Goal: Task Accomplishment & Management: Manage account settings

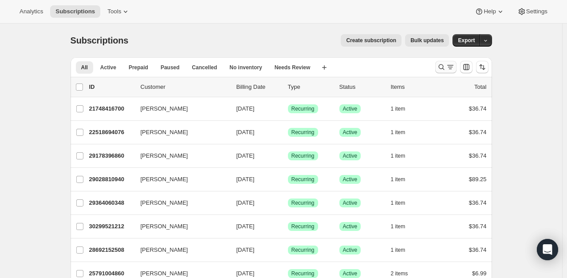
click at [442, 66] on icon "Search and filter results" at bounding box center [441, 67] width 9 height 9
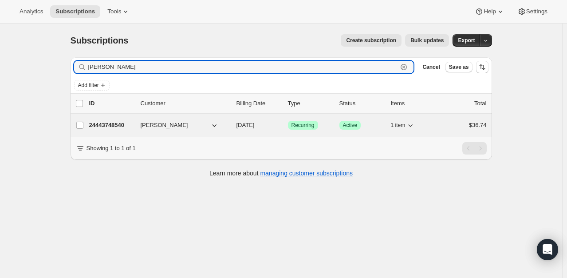
type input "[PERSON_NAME]"
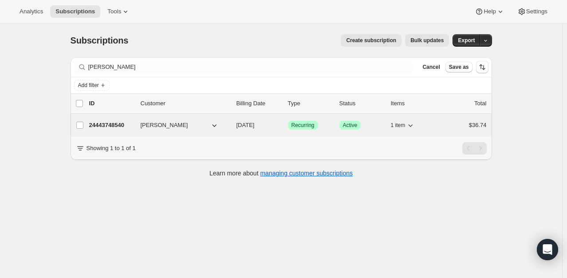
click at [123, 129] on p "24443748540" at bounding box center [111, 125] width 44 height 9
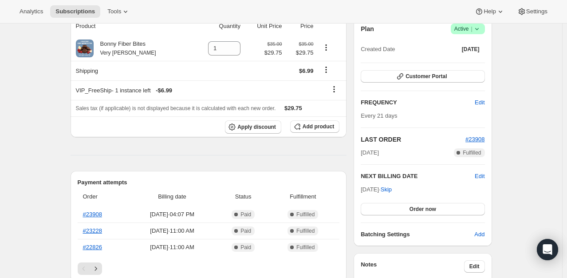
scroll to position [87, 0]
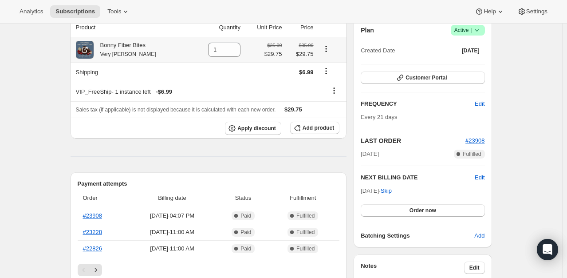
click at [328, 48] on icon "Product actions" at bounding box center [325, 48] width 9 height 9
click at [229, 52] on div at bounding box center [234, 52] width 10 height 5
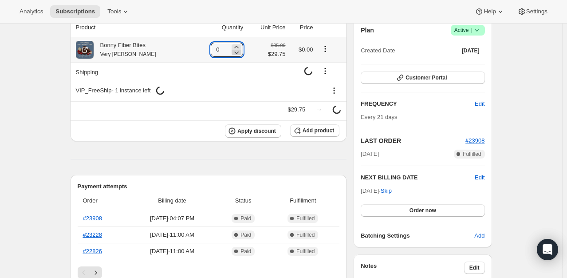
click at [232, 48] on icon at bounding box center [236, 52] width 9 height 9
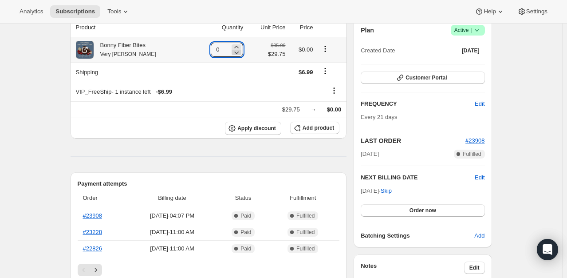
click at [233, 48] on icon at bounding box center [236, 52] width 9 height 9
drag, startPoint x: 226, startPoint y: 48, endPoint x: 192, endPoint y: 50, distance: 33.7
click at [193, 50] on td "0" at bounding box center [219, 49] width 52 height 25
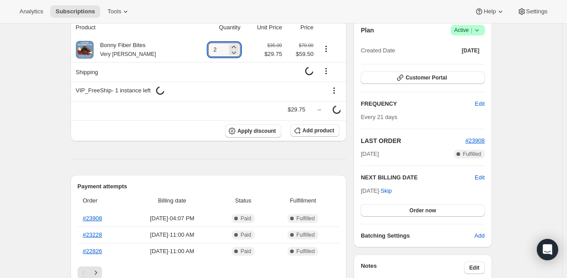
type input "2"
click at [199, 30] on th "Quantity" at bounding box center [217, 28] width 52 height 20
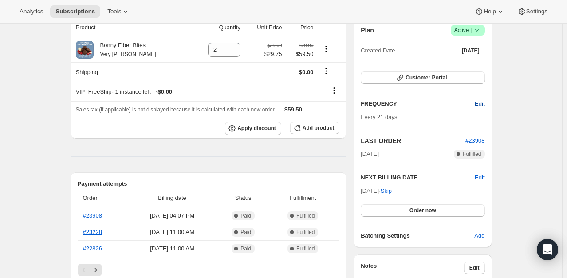
click at [480, 102] on span "Edit" at bounding box center [479, 103] width 10 height 9
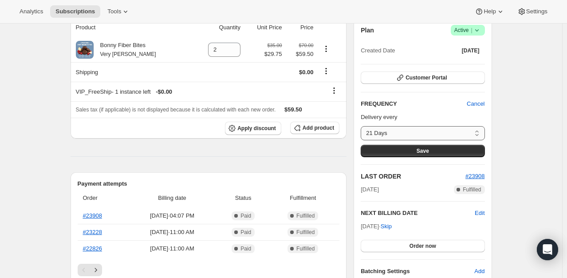
click at [409, 132] on select "21 Days Custom..." at bounding box center [422, 133] width 124 height 14
select select "custom"
click at [363, 126] on select "21 Days Custom..." at bounding box center [422, 133] width 124 height 14
select select "MONTH"
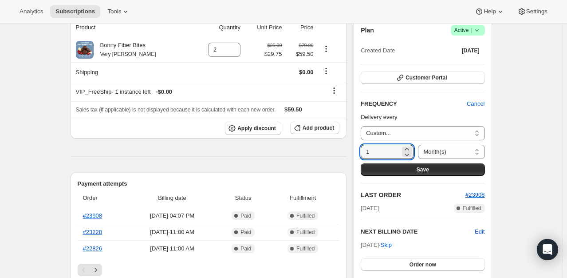
drag, startPoint x: 391, startPoint y: 153, endPoint x: 341, endPoint y: 149, distance: 50.2
type input "4"
click at [432, 149] on select "Day(s) Week(s) Month(s) Year(s)" at bounding box center [451, 152] width 67 height 14
select select "DAY"
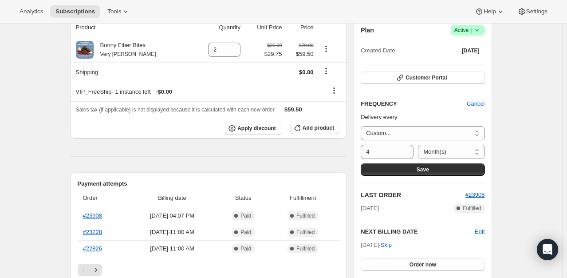
click at [418, 145] on select "Day(s) Week(s) Month(s) Year(s)" at bounding box center [451, 152] width 67 height 14
click at [396, 155] on input "4" at bounding box center [379, 152] width 39 height 14
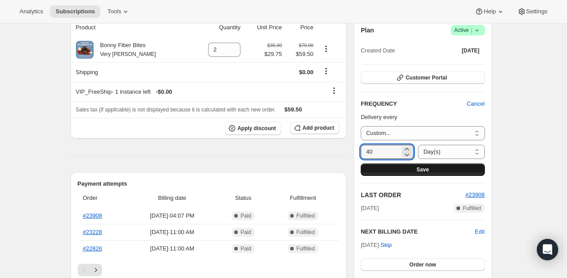
type input "40"
click at [403, 168] on button "Save" at bounding box center [422, 169] width 124 height 12
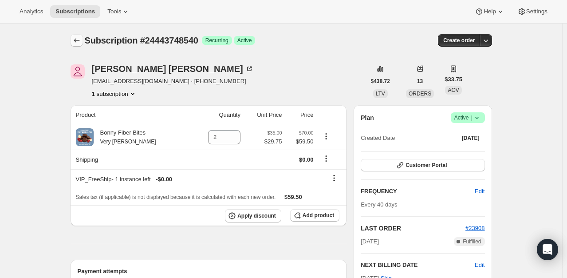
click at [79, 42] on icon "Subscriptions" at bounding box center [76, 40] width 9 height 9
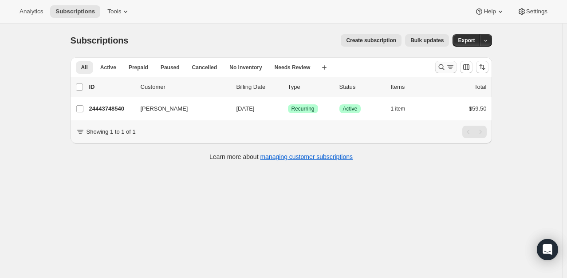
click at [440, 68] on icon "Search and filter results" at bounding box center [441, 67] width 9 height 9
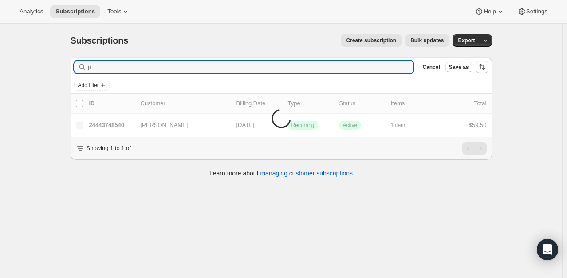
type input "j"
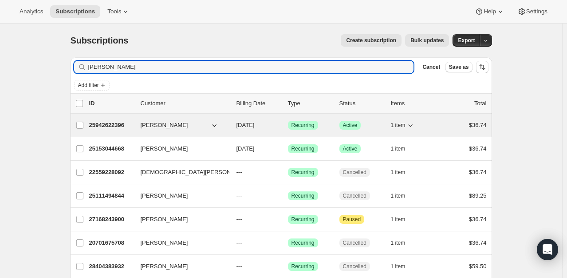
type input "[PERSON_NAME]"
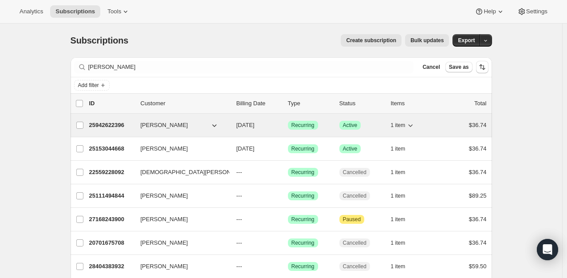
click at [115, 123] on p "25942622396" at bounding box center [111, 125] width 44 height 9
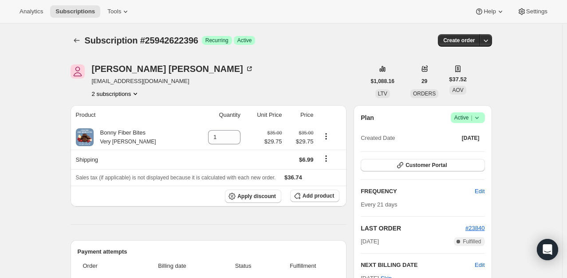
click at [137, 97] on icon "Product actions" at bounding box center [135, 93] width 9 height 9
click at [429, 168] on button "Customer Portal" at bounding box center [422, 165] width 124 height 12
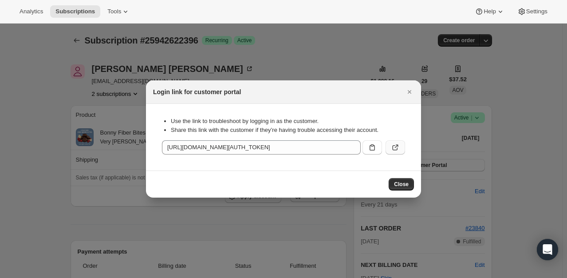
click at [396, 149] on icon ":r6j:" at bounding box center [395, 147] width 9 height 9
click at [415, 92] on button "Close" at bounding box center [409, 92] width 12 height 12
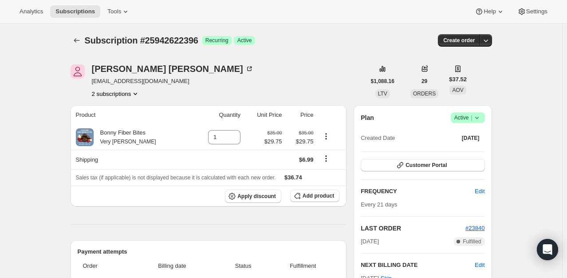
click at [103, 94] on button "2 subscriptions" at bounding box center [116, 93] width 48 height 9
click at [109, 109] on span "25153044668" at bounding box center [104, 109] width 35 height 7
click at [427, 166] on span "Customer Portal" at bounding box center [425, 164] width 41 height 7
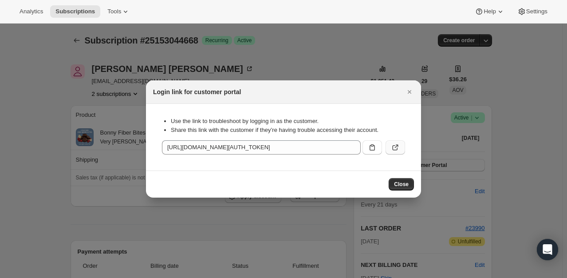
click at [394, 149] on icon ":r91:" at bounding box center [395, 147] width 9 height 9
click at [413, 92] on button "Close" at bounding box center [409, 92] width 12 height 12
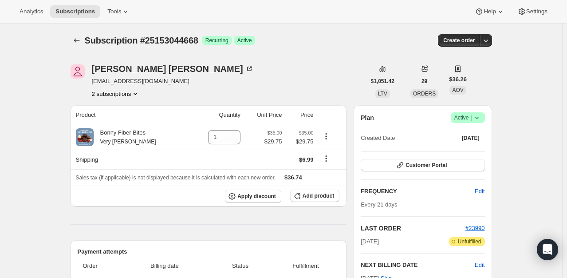
click at [135, 90] on icon "Product actions" at bounding box center [135, 93] width 9 height 9
click at [104, 113] on span "25153044668 Info Current" at bounding box center [118, 109] width 62 height 7
click at [103, 125] on span "25942622396" at bounding box center [104, 124] width 35 height 7
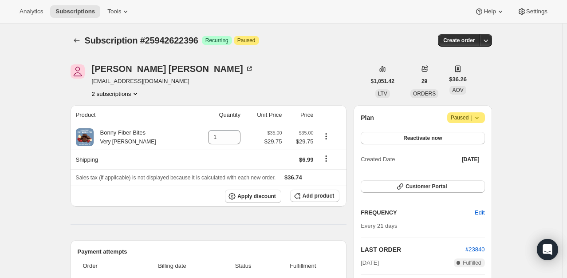
click at [130, 95] on button "2 subscriptions" at bounding box center [116, 93] width 48 height 9
click at [124, 111] on span "25153044668" at bounding box center [118, 110] width 62 height 9
